Goal: Task Accomplishment & Management: Use online tool/utility

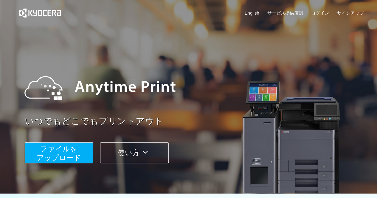
click at [66, 155] on span "ファイルを ​​アップロード" at bounding box center [59, 153] width 44 height 17
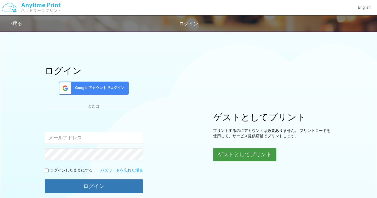
click at [237, 155] on button "ゲストとしてプリント" at bounding box center [244, 154] width 63 height 13
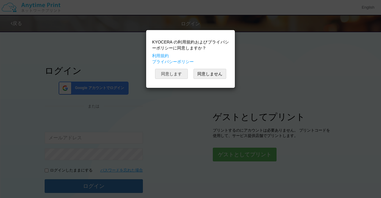
click at [168, 72] on button "同意します" at bounding box center [171, 74] width 33 height 10
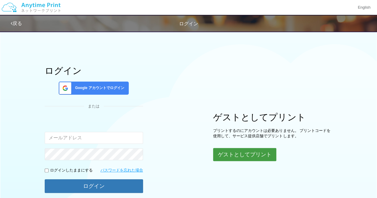
click at [225, 152] on button "ゲストとしてプリント" at bounding box center [244, 154] width 63 height 13
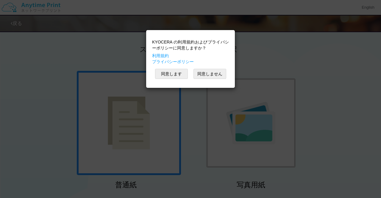
click at [268, 68] on div "KYOCERA の利用規約およびプライバシーポリシーに同意しますか？ 利用規約 プライバシーポリシー 同意します 同意しません" at bounding box center [190, 99] width 381 height 198
click at [165, 74] on button "同意します" at bounding box center [171, 74] width 33 height 10
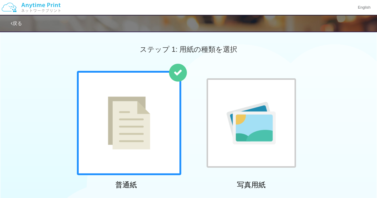
click at [152, 107] on div at bounding box center [129, 123] width 104 height 104
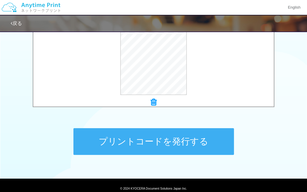
scroll to position [238, 0]
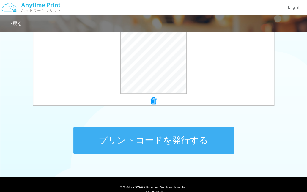
click at [198, 139] on button "プリントコードを発行する" at bounding box center [154, 140] width 161 height 27
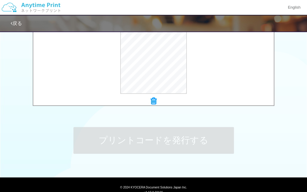
scroll to position [0, 0]
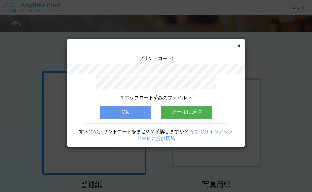
click at [215, 130] on link "今すぐサインアップ" at bounding box center [211, 131] width 43 height 5
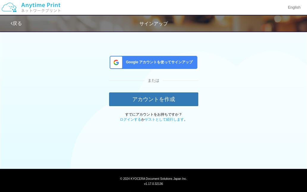
click at [17, 24] on link "戻る" at bounding box center [16, 23] width 11 height 5
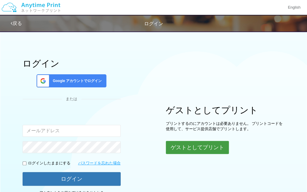
click at [196, 148] on button "ゲストとしてプリント" at bounding box center [197, 147] width 63 height 13
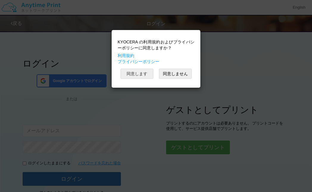
click at [136, 74] on button "同意します" at bounding box center [137, 74] width 33 height 10
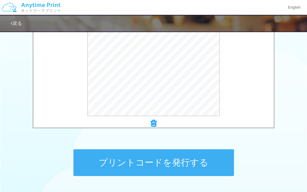
scroll to position [260, 0]
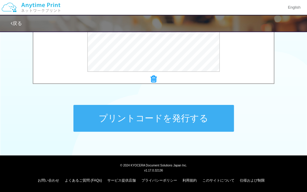
click at [180, 121] on button "プリントコードを発行する" at bounding box center [154, 118] width 161 height 27
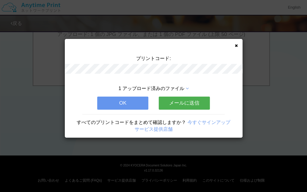
scroll to position [0, 0]
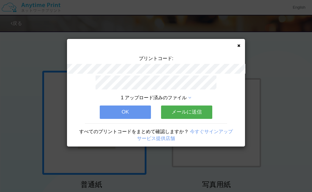
click at [140, 113] on button "OK" at bounding box center [125, 112] width 51 height 13
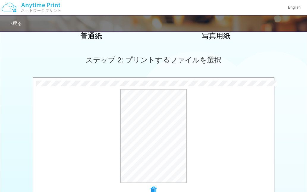
scroll to position [238, 0]
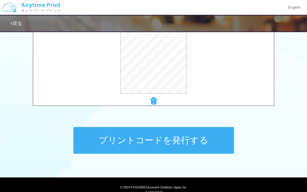
click at [174, 140] on button "プリントコードを発行する" at bounding box center [154, 140] width 161 height 27
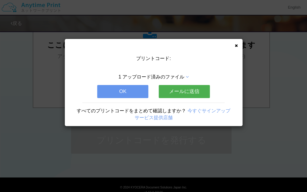
scroll to position [0, 0]
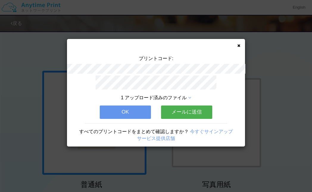
click at [124, 109] on button "OK" at bounding box center [125, 112] width 51 height 13
